Goal: Register for event/course

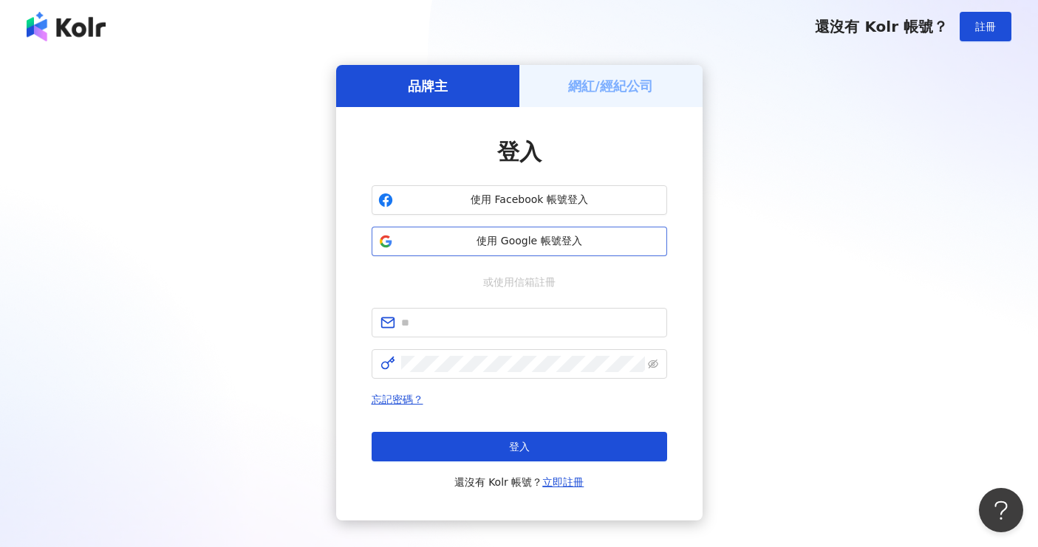
drag, startPoint x: 0, startPoint y: 0, endPoint x: 566, endPoint y: 236, distance: 612.9
click at [566, 236] on span "使用 Google 帳號登入" at bounding box center [529, 241] width 261 height 15
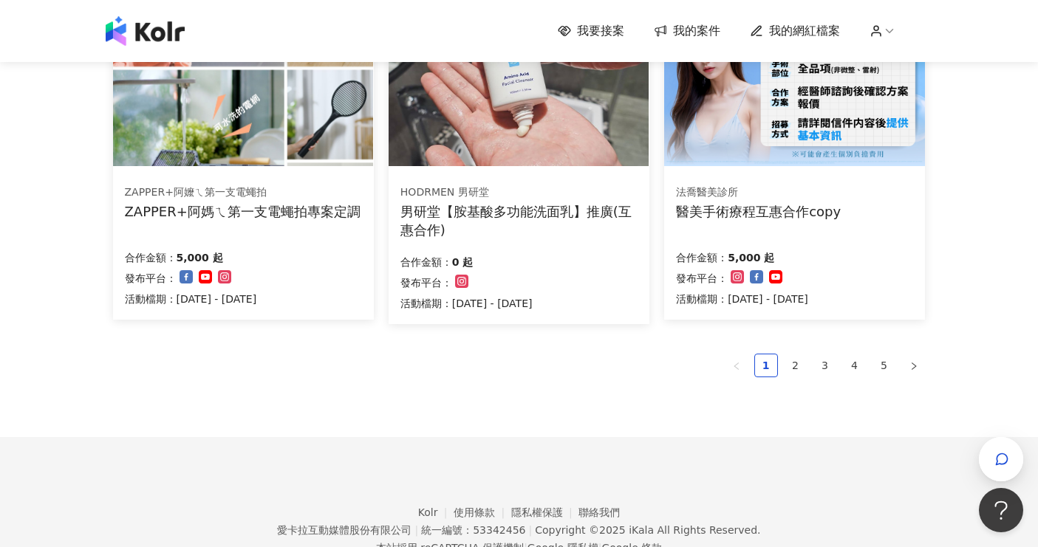
scroll to position [1034, 0]
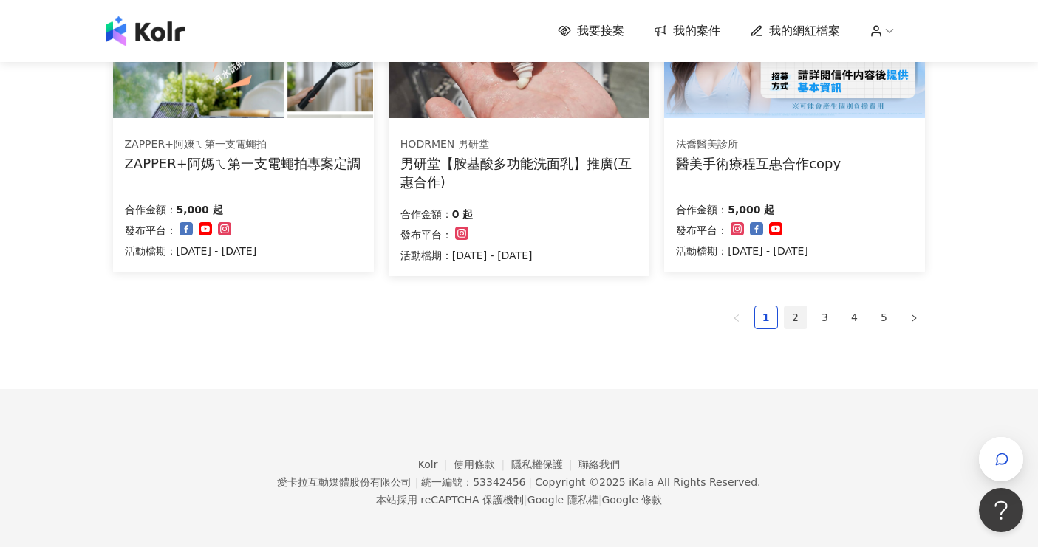
click at [785, 315] on link "2" at bounding box center [795, 318] width 22 height 22
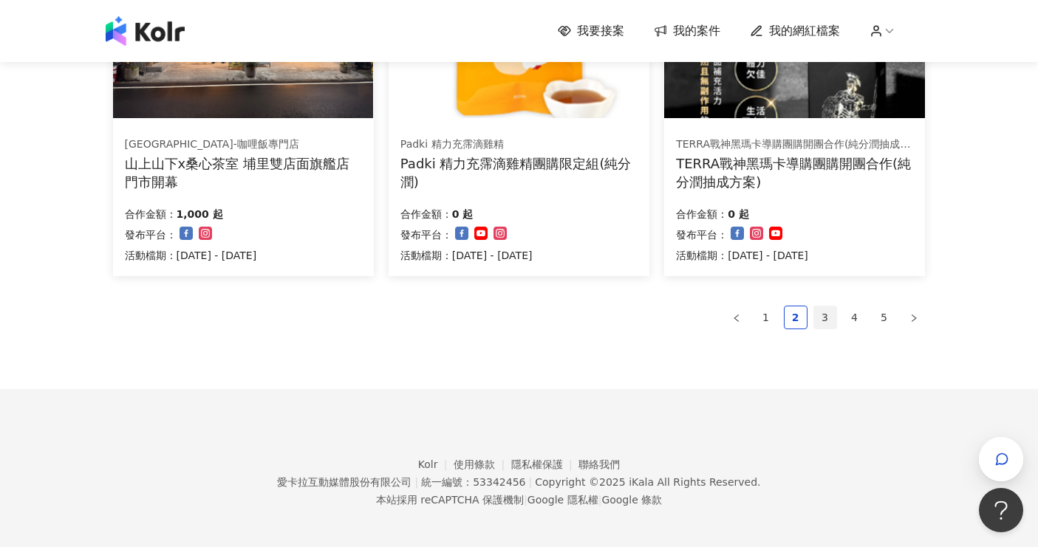
click at [824, 318] on link "3" at bounding box center [825, 318] width 22 height 22
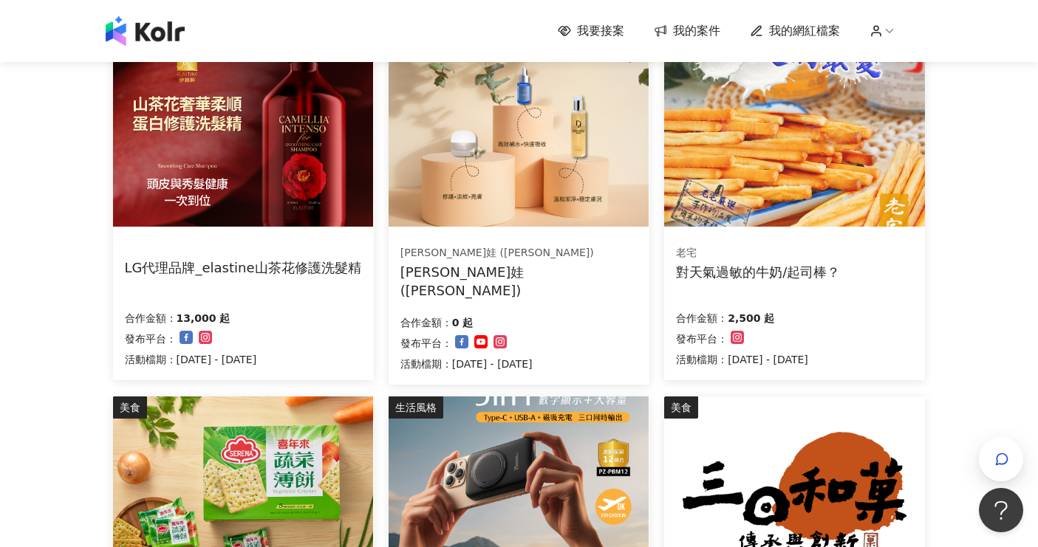
scroll to position [517, 0]
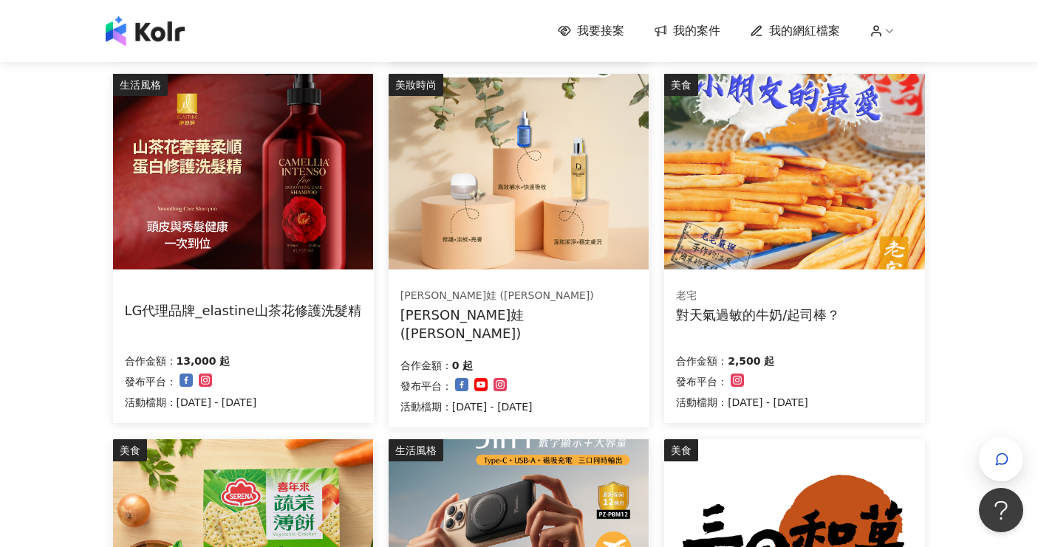
drag, startPoint x: 284, startPoint y: 309, endPoint x: 232, endPoint y: 318, distance: 53.3
click at [232, 318] on div "LG代理品牌_elastine山茶花修護洗髮精" at bounding box center [243, 310] width 236 height 18
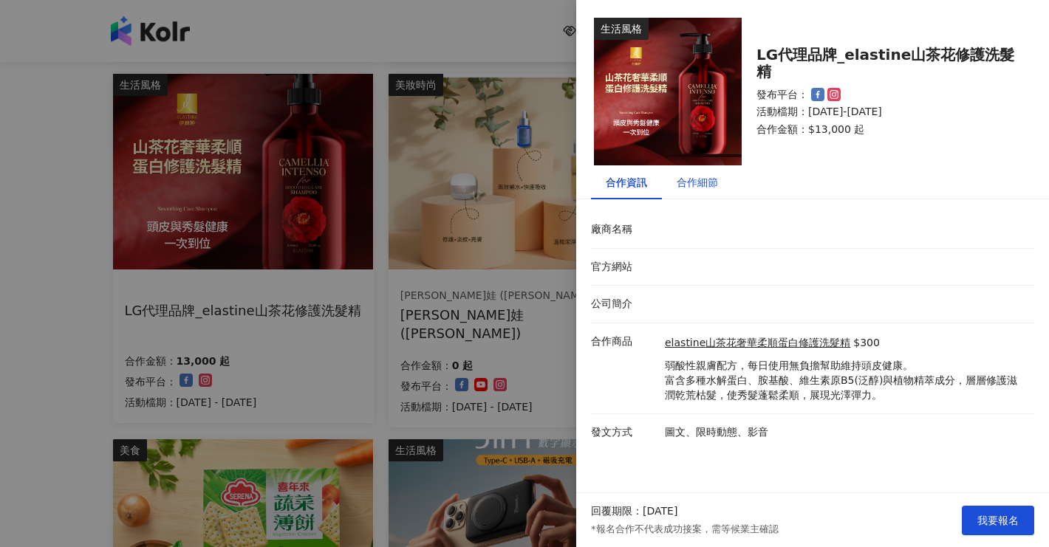
click at [694, 178] on div "合作細節" at bounding box center [697, 182] width 41 height 16
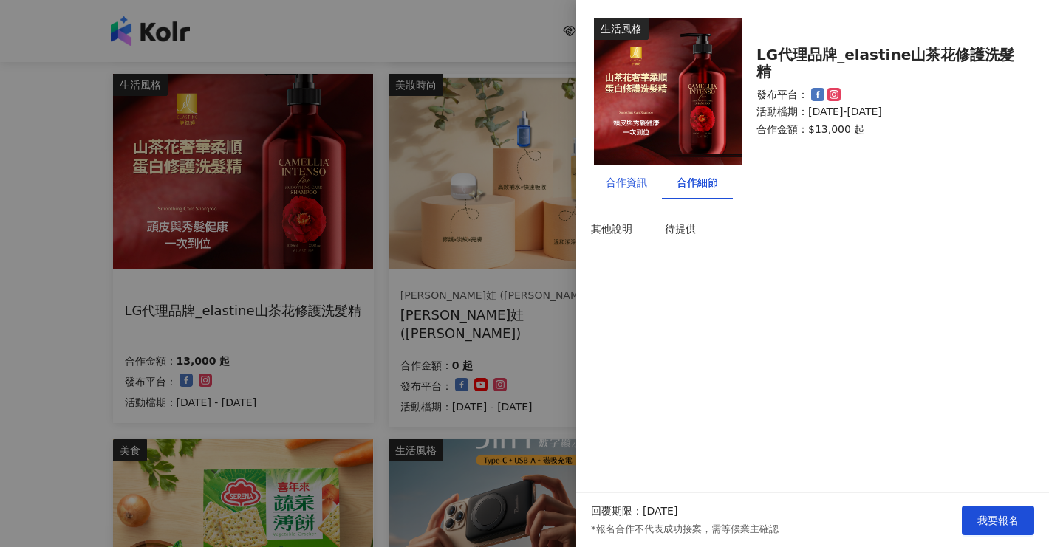
click at [633, 188] on div "合作資訊" at bounding box center [626, 182] width 41 height 16
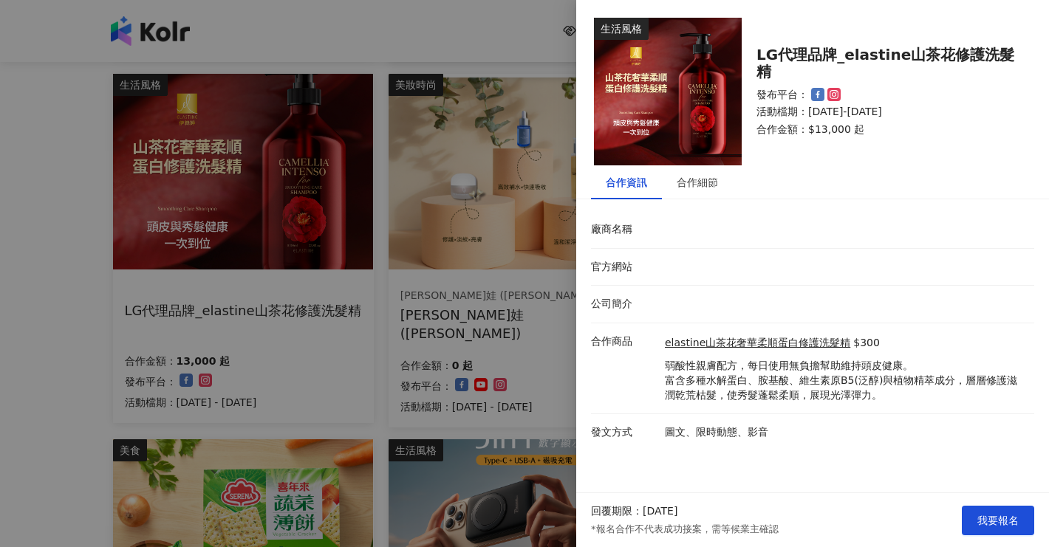
click at [30, 273] on div at bounding box center [524, 273] width 1049 height 547
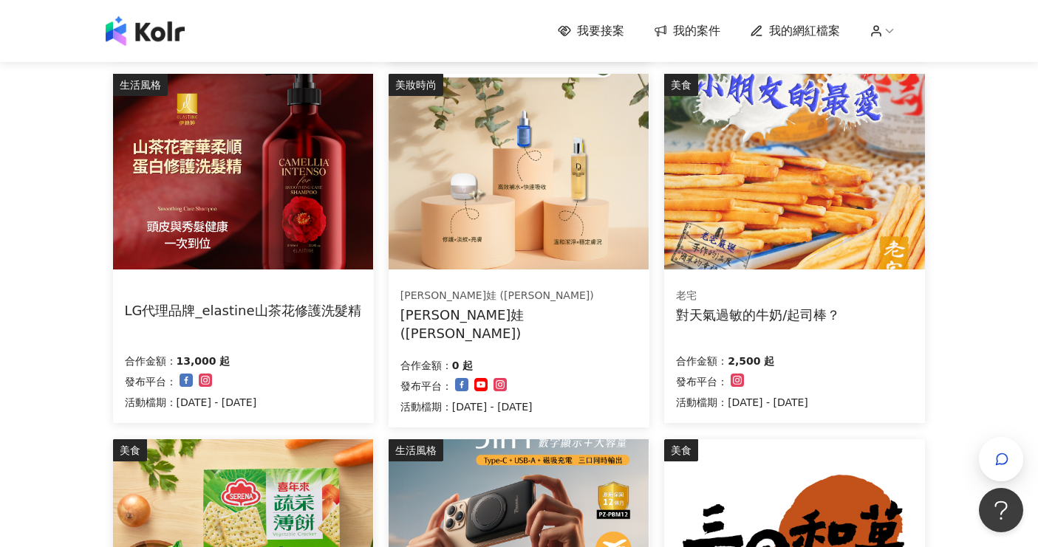
click at [259, 230] on img at bounding box center [243, 172] width 260 height 196
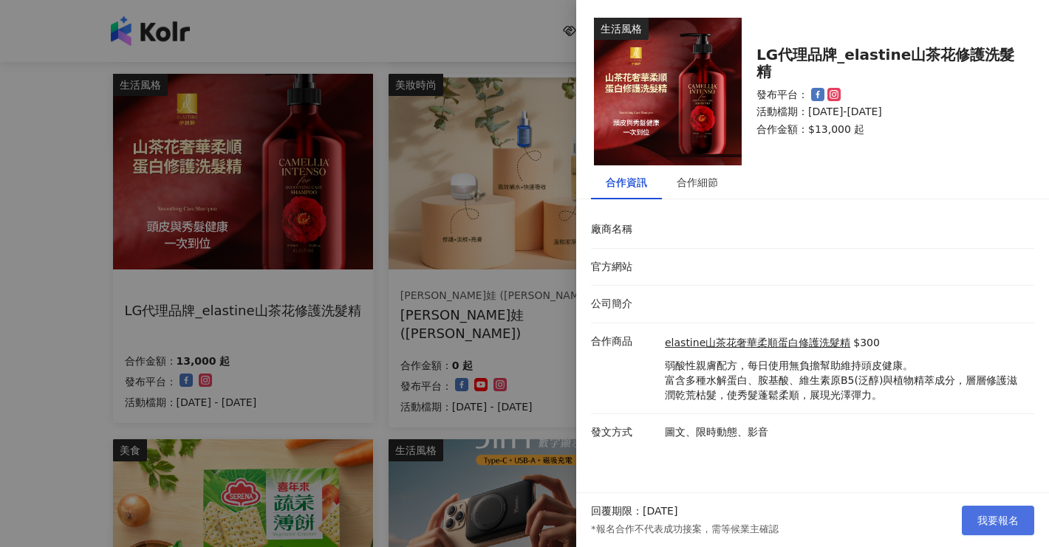
click at [994, 525] on span "我要報名" at bounding box center [997, 521] width 41 height 12
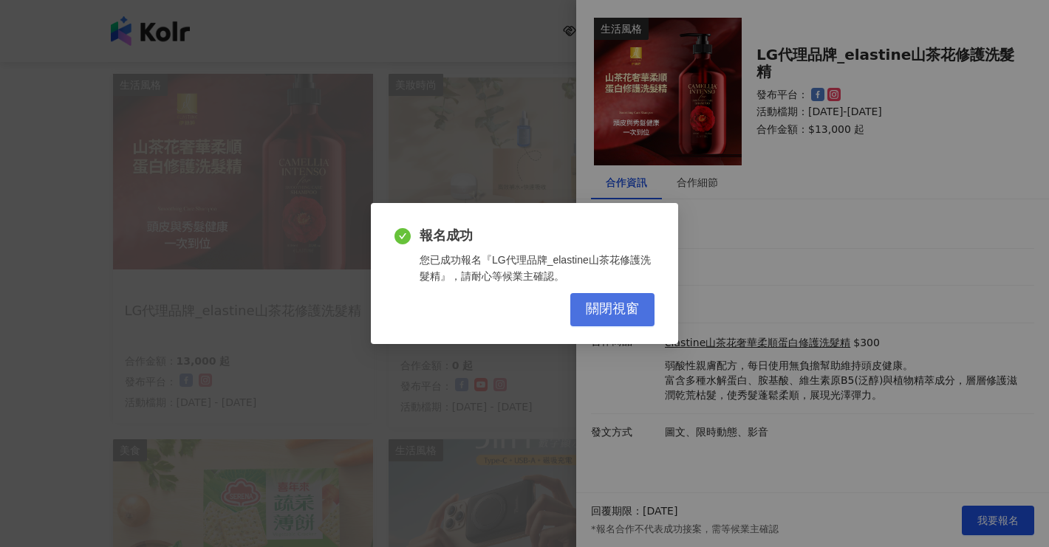
click at [620, 310] on span "關閉視窗" at bounding box center [612, 309] width 53 height 16
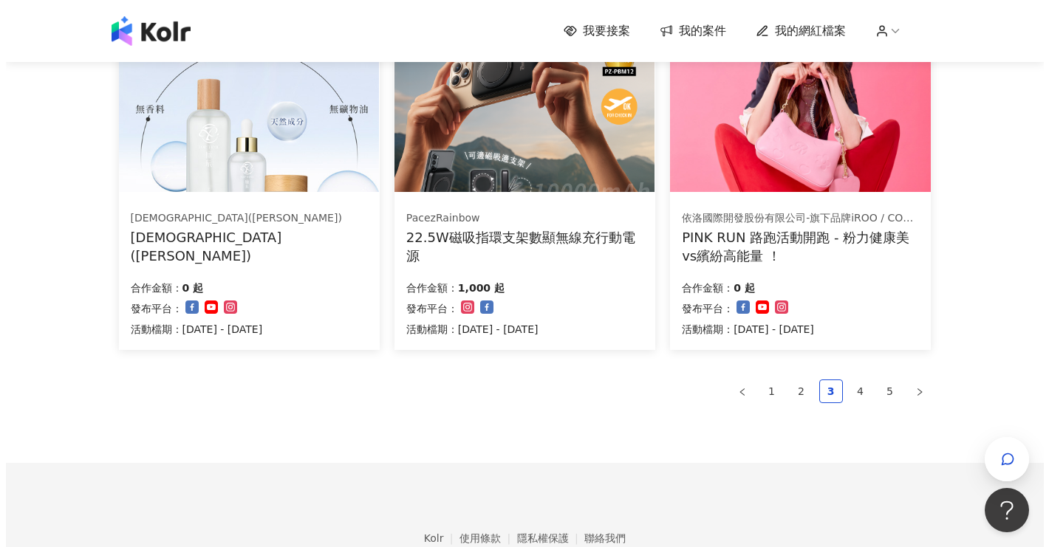
scroll to position [886, 0]
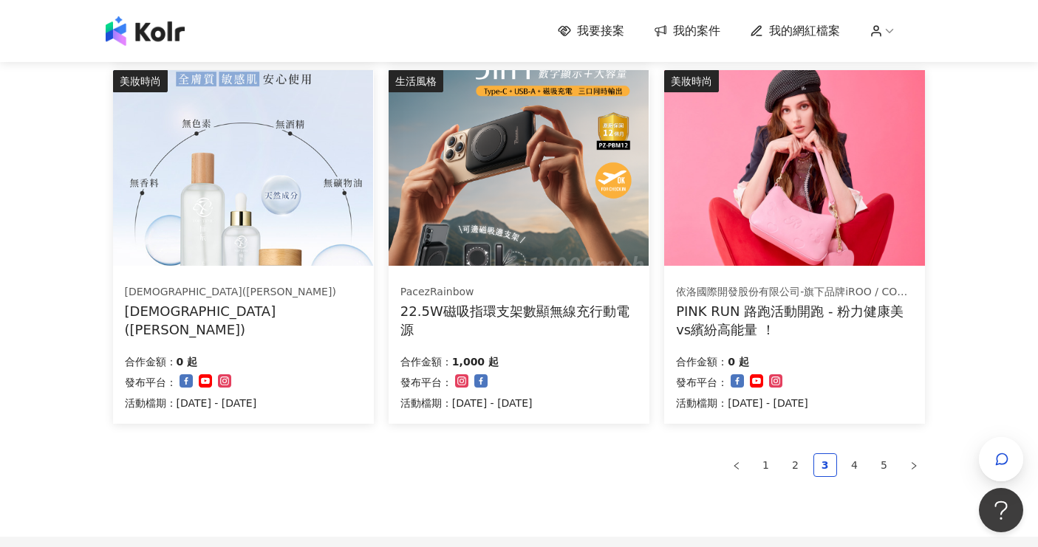
click at [769, 171] on img at bounding box center [794, 168] width 260 height 196
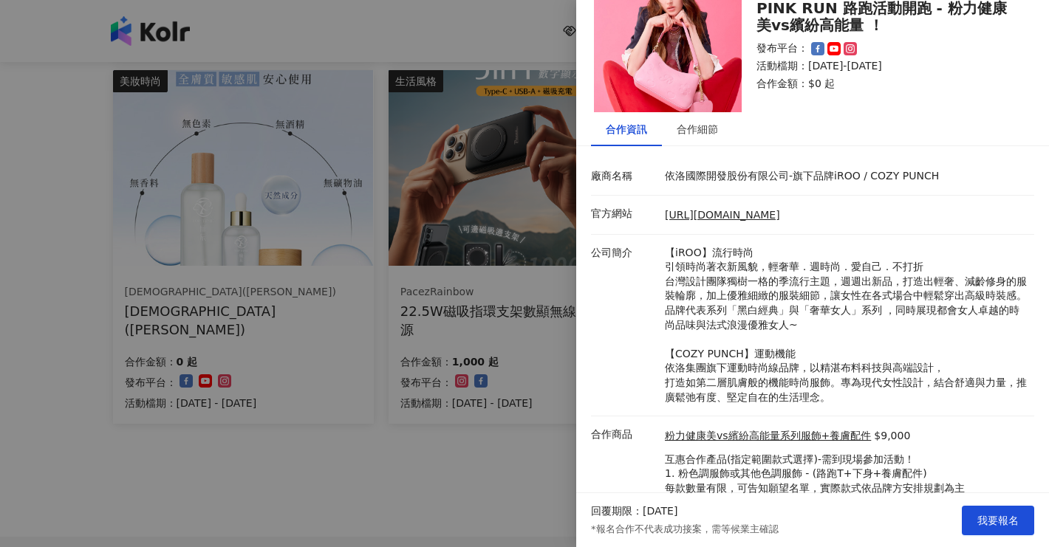
scroll to position [104, 0]
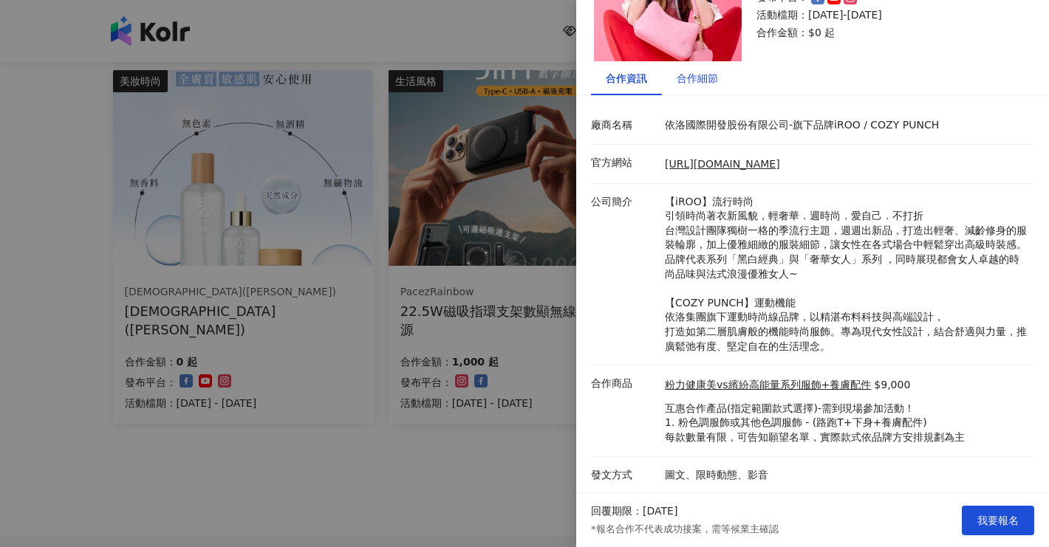
click at [713, 74] on div "合作細節" at bounding box center [697, 78] width 41 height 16
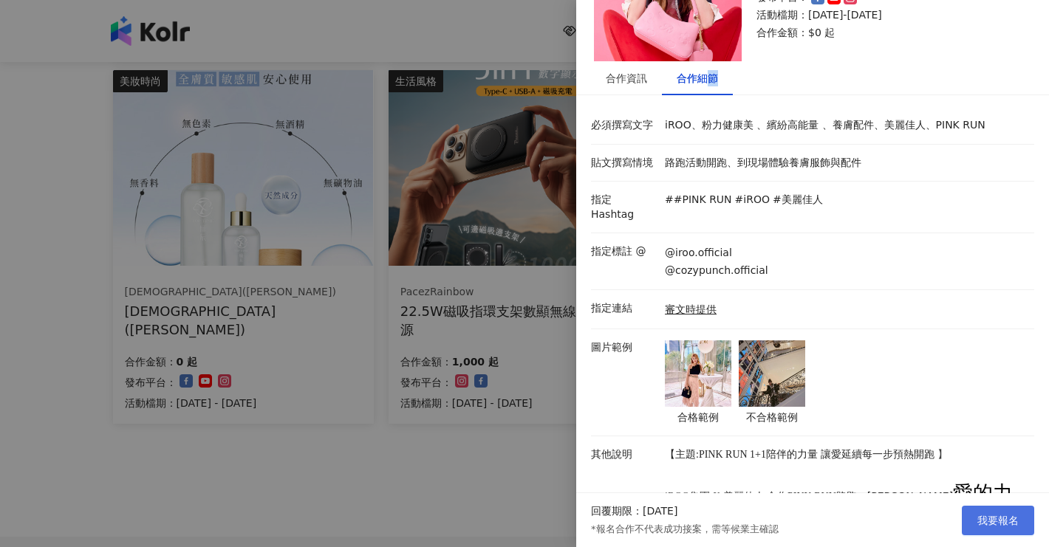
click at [999, 525] on span "我要報名" at bounding box center [997, 521] width 41 height 12
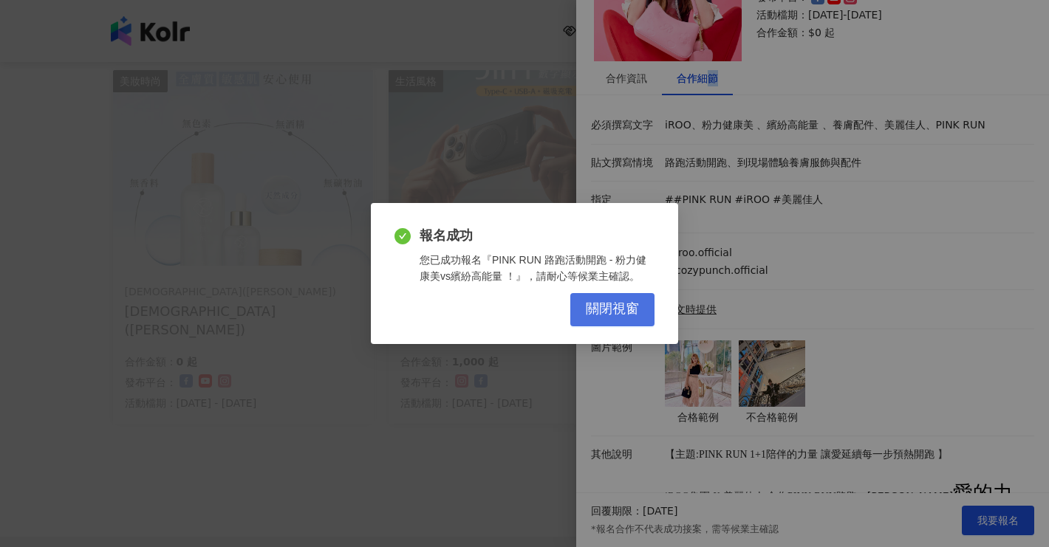
click at [606, 310] on span "關閉視窗" at bounding box center [612, 309] width 53 height 16
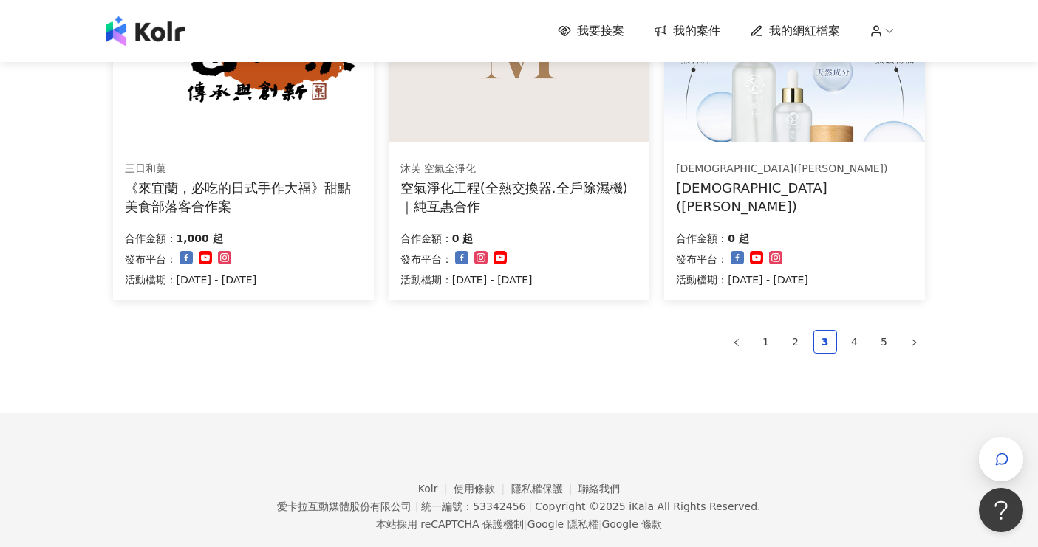
scroll to position [1040, 0]
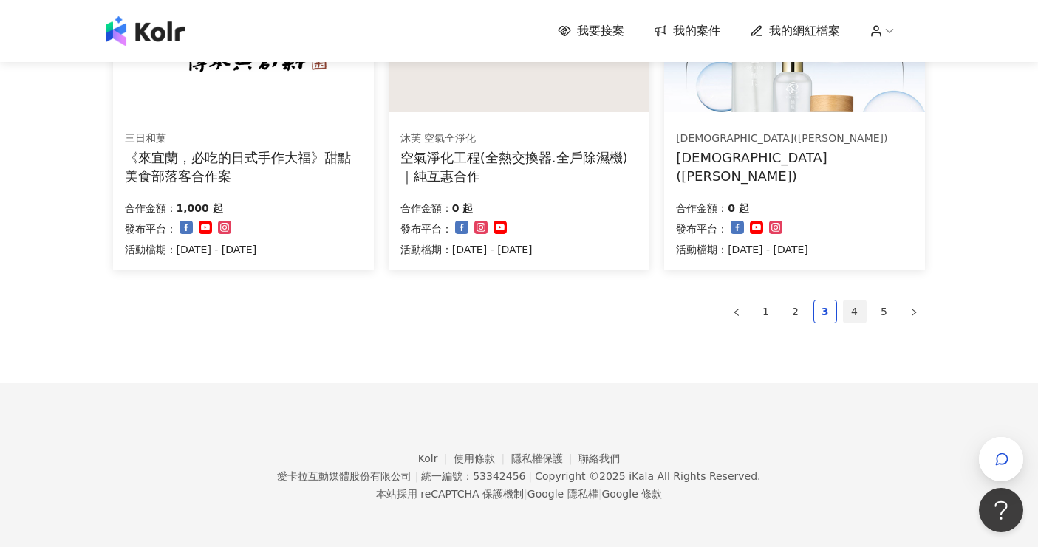
click at [849, 313] on link "4" at bounding box center [855, 312] width 22 height 22
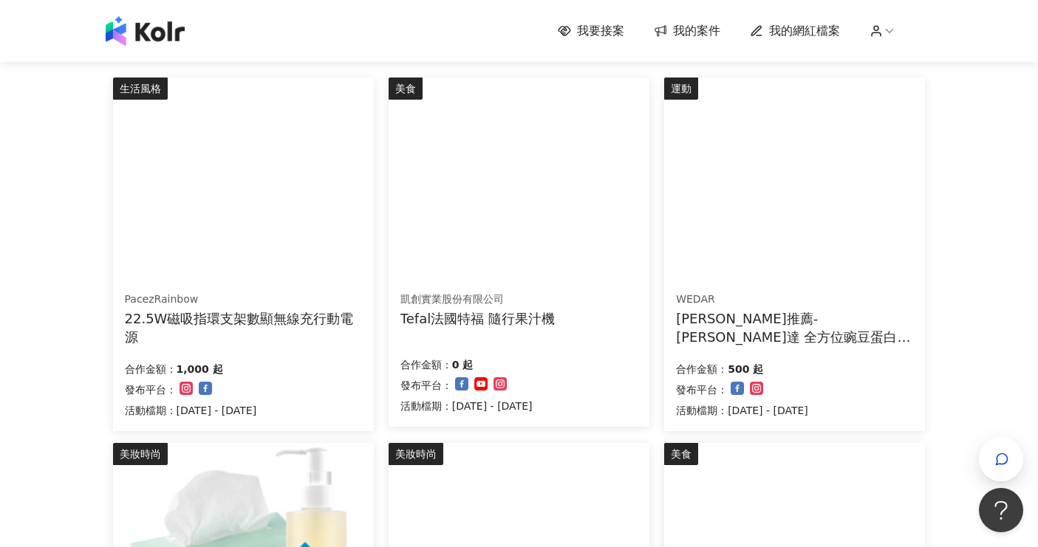
scroll to position [80, 0]
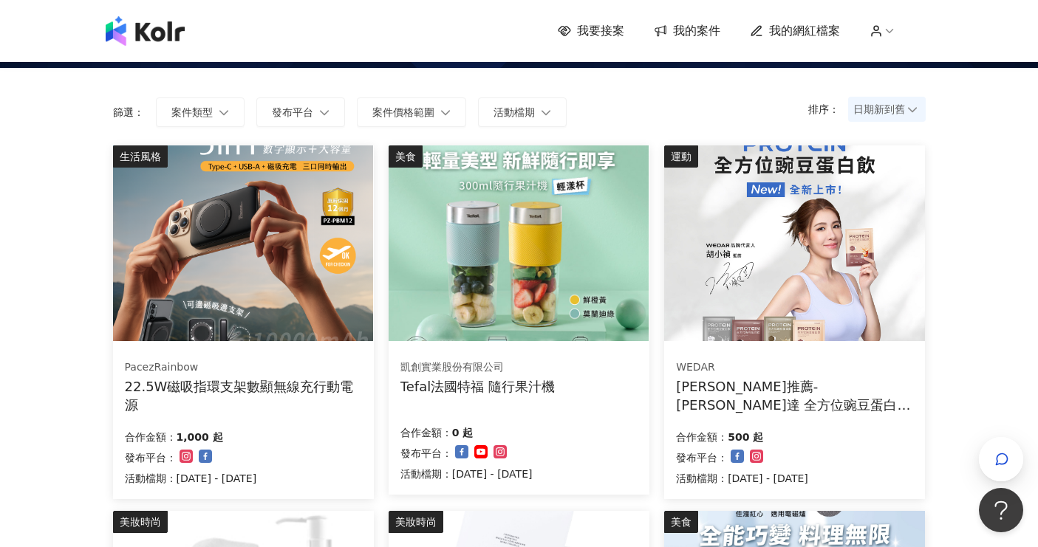
click at [324, 256] on img at bounding box center [243, 244] width 260 height 196
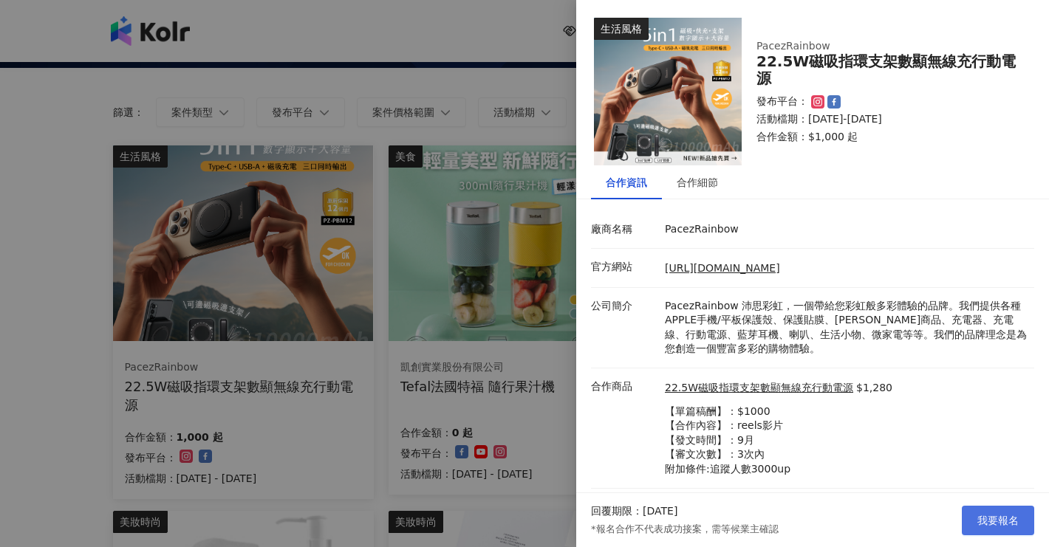
click at [991, 516] on span "我要報名" at bounding box center [997, 521] width 41 height 12
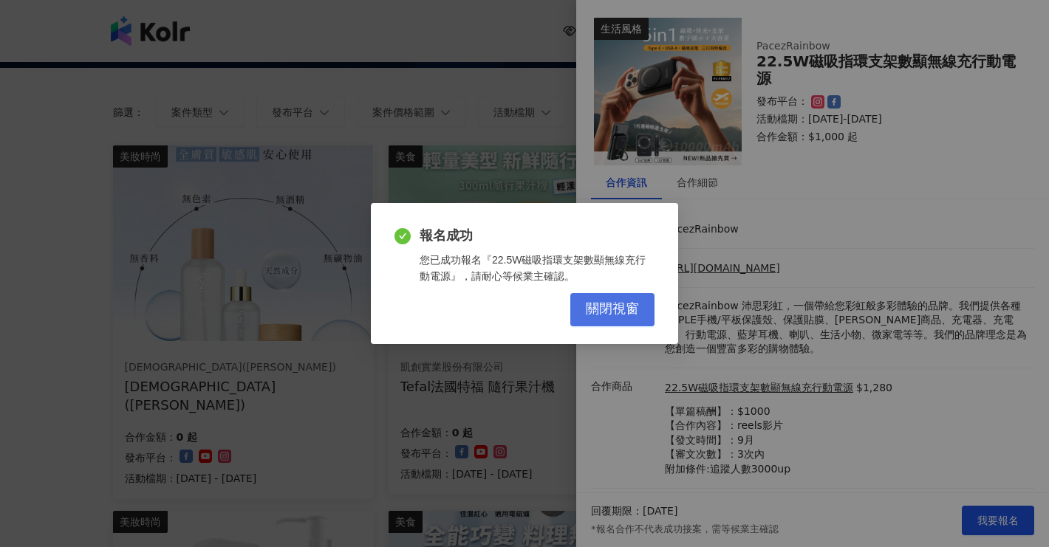
click at [608, 303] on span "關閉視窗" at bounding box center [612, 309] width 53 height 16
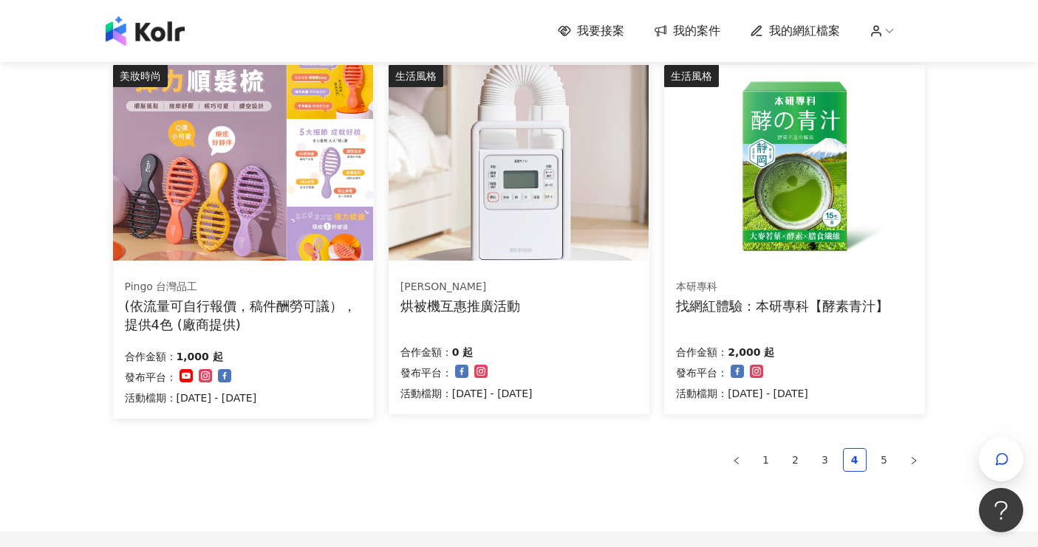
scroll to position [892, 0]
click at [879, 456] on link "5" at bounding box center [884, 459] width 22 height 22
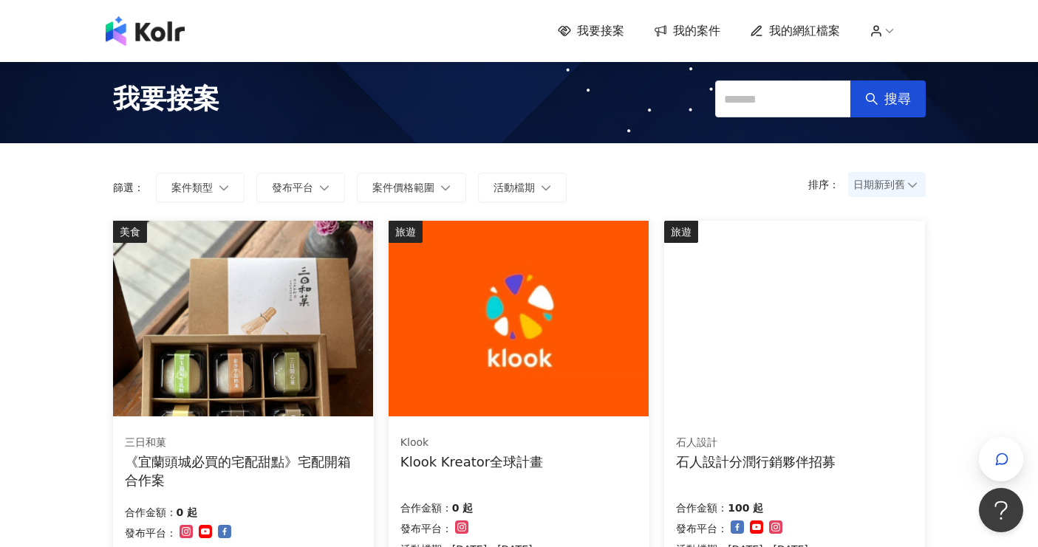
scroll to position [0, 0]
